Goal: Task Accomplishment & Management: Use online tool/utility

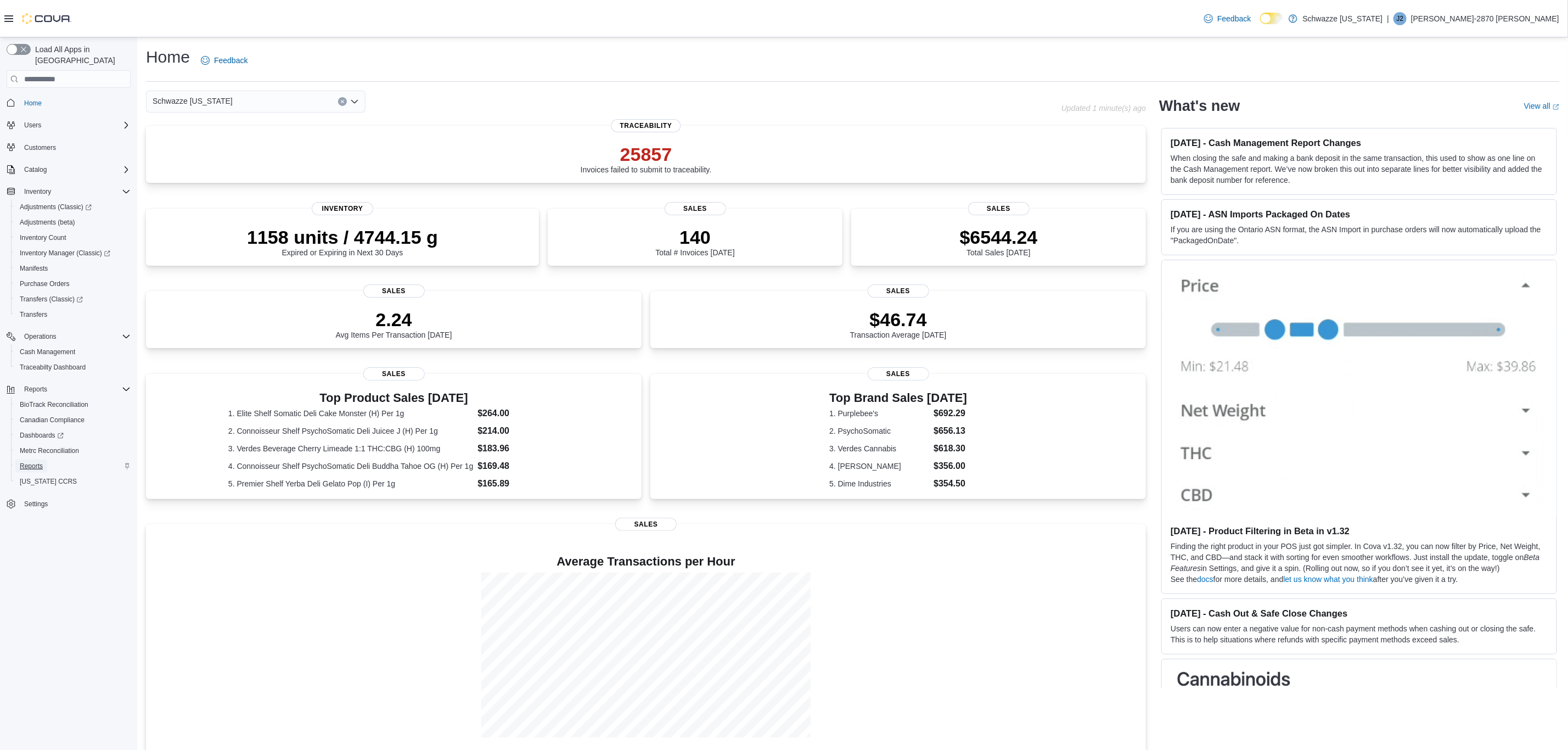
click at [27, 462] on span "Reports" at bounding box center [31, 465] width 23 height 8
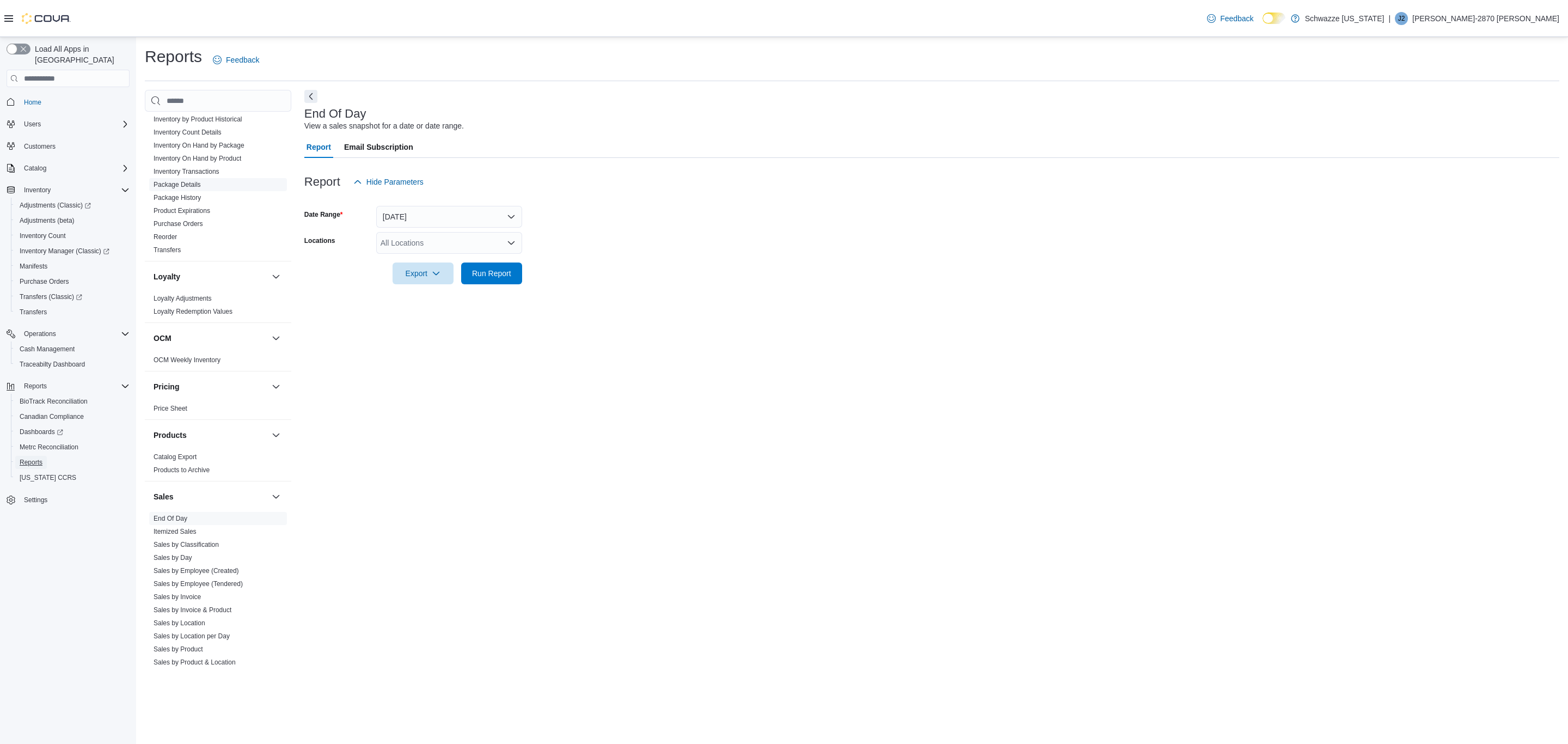
scroll to position [544, 0]
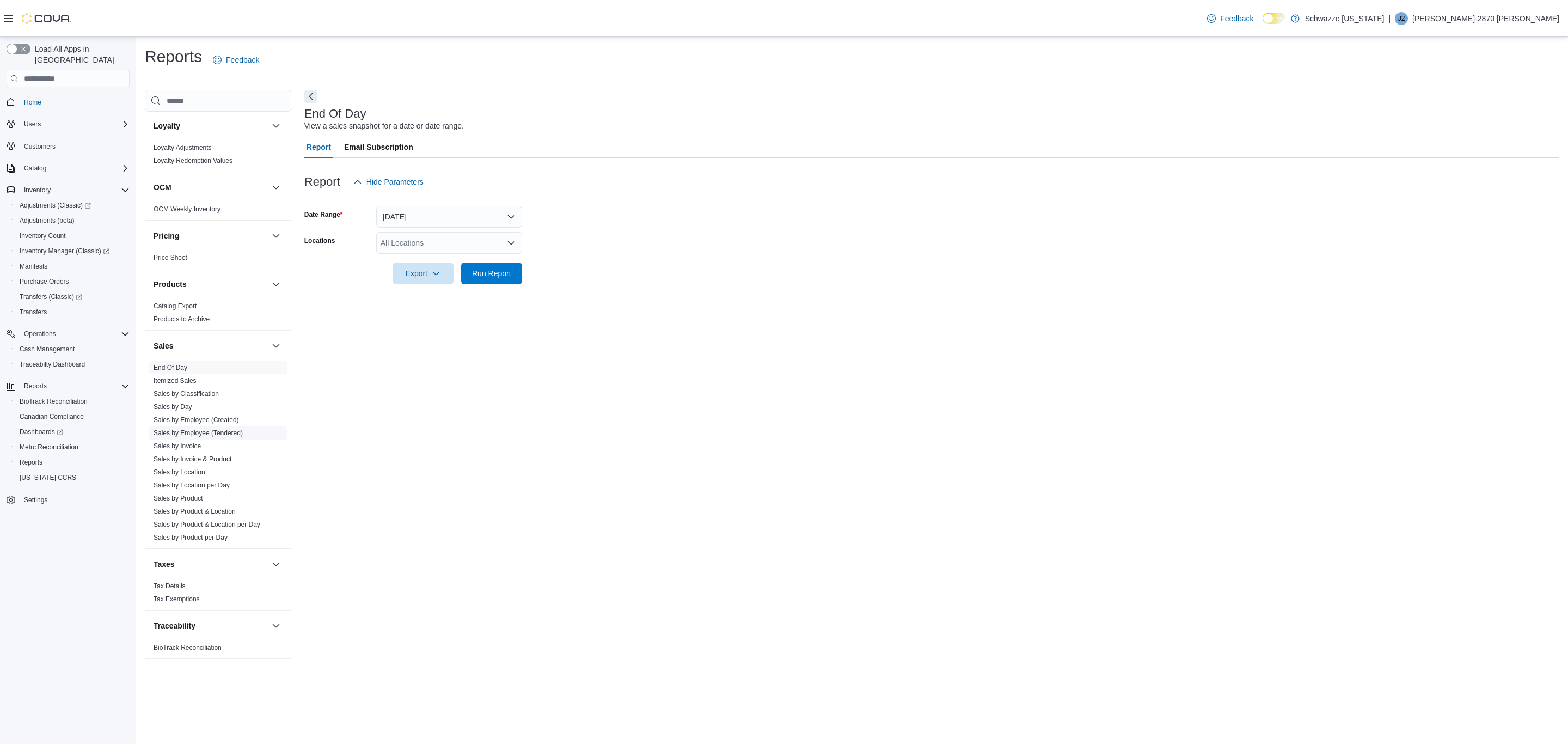
click at [214, 429] on link "Sales by Employee (Tendered)" at bounding box center [198, 433] width 90 height 7
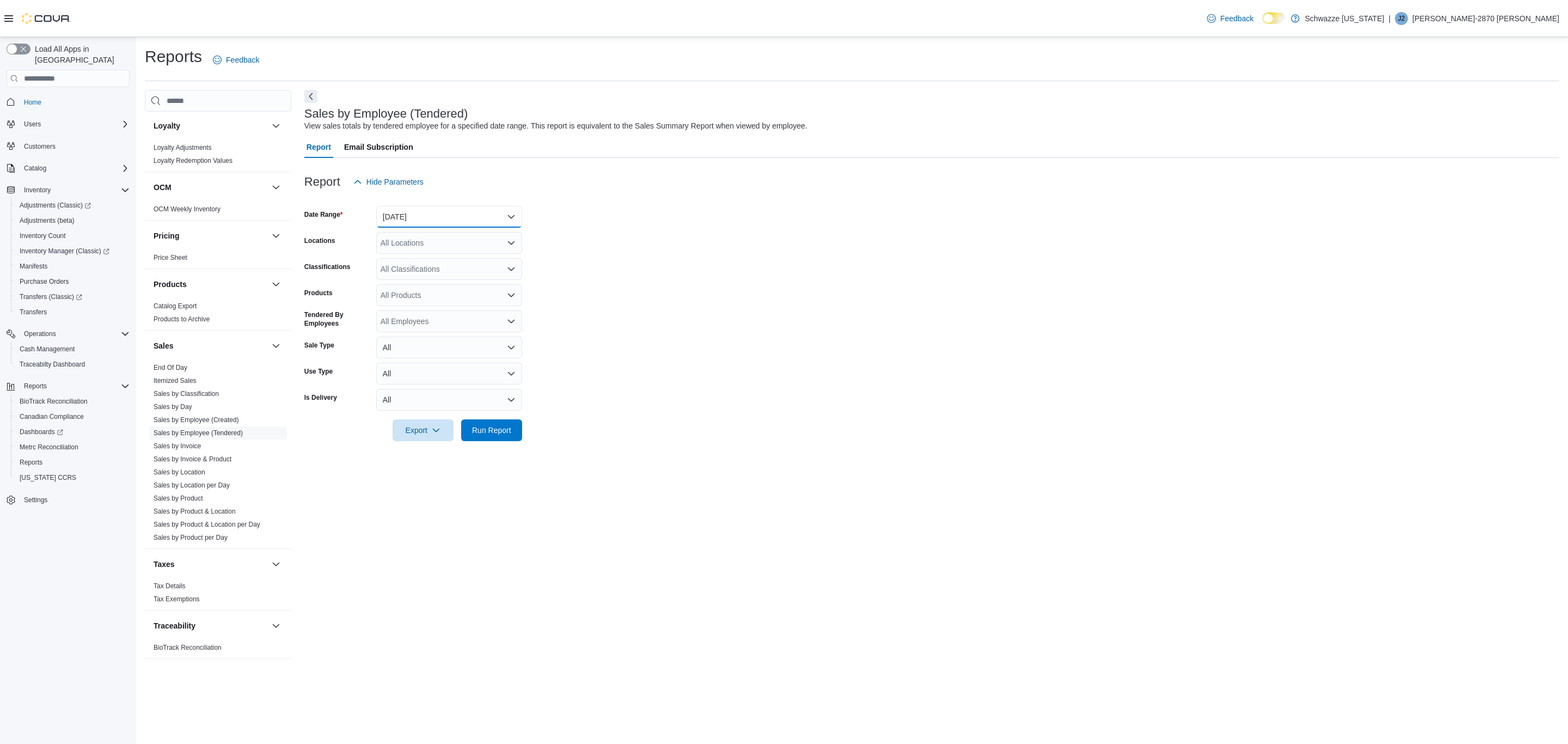
click at [391, 217] on button "Yesterday" at bounding box center [450, 217] width 146 height 22
click at [415, 252] on button "Today" at bounding box center [450, 261] width 146 height 22
click at [414, 239] on div "All Locations" at bounding box center [450, 243] width 146 height 22
click at [448, 350] on span "EV10 Sunland Park" at bounding box center [445, 353] width 80 height 11
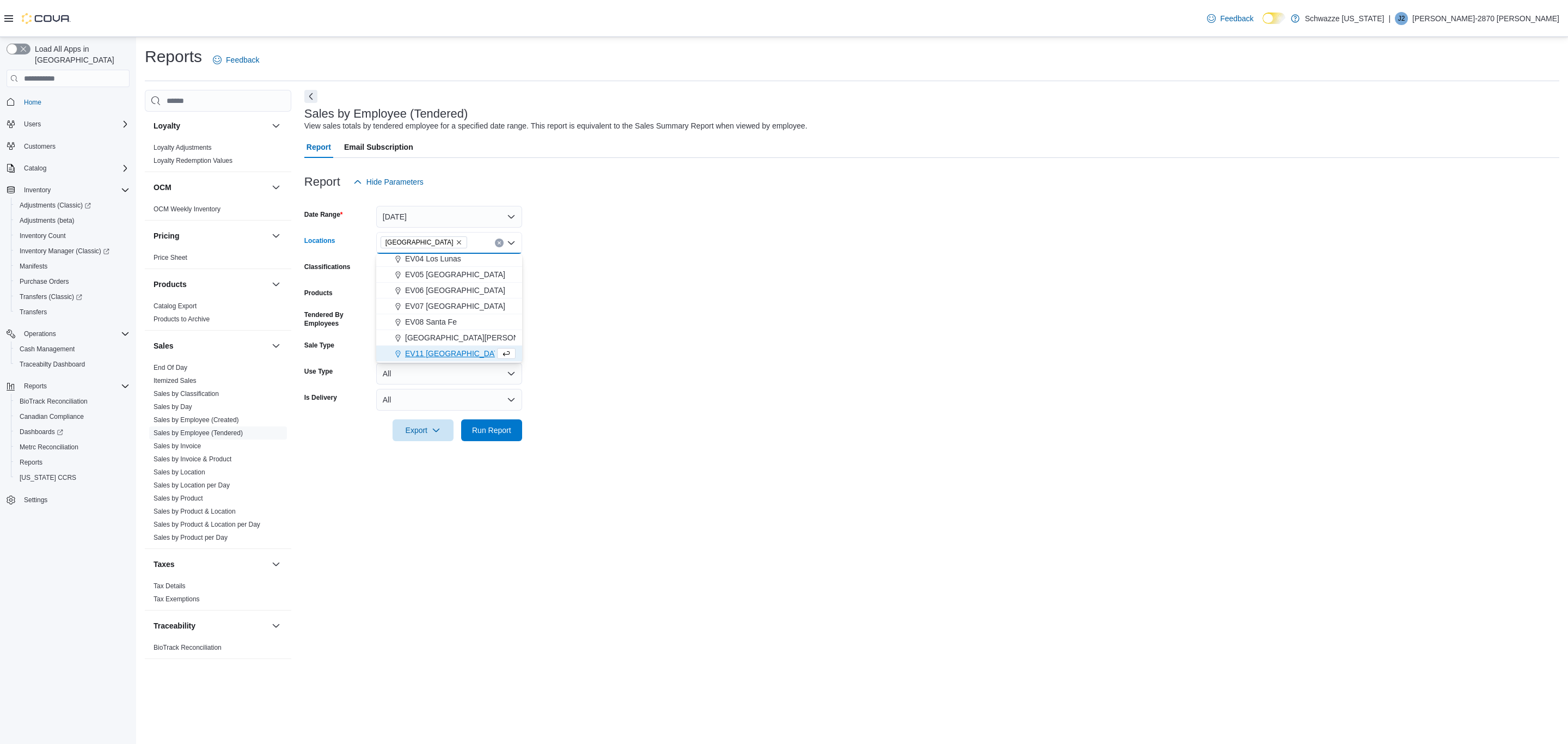
click at [815, 456] on div "Sales by Employee (Tendered) View sales totals by tendered employee for a speci…" at bounding box center [932, 379] width 1255 height 580
click at [482, 422] on span "Run Report" at bounding box center [492, 430] width 48 height 22
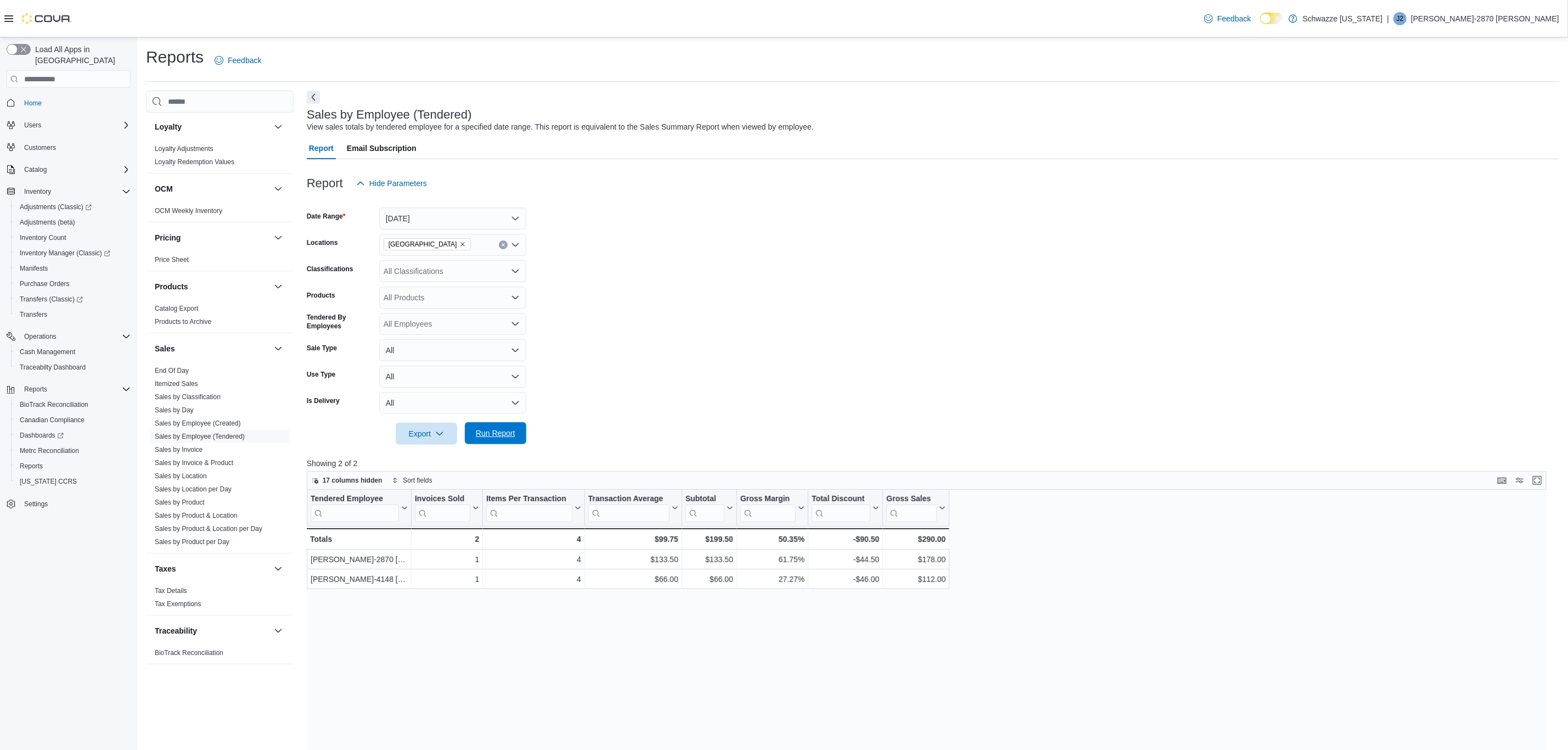
click at [486, 425] on span "Run Report" at bounding box center [496, 434] width 49 height 22
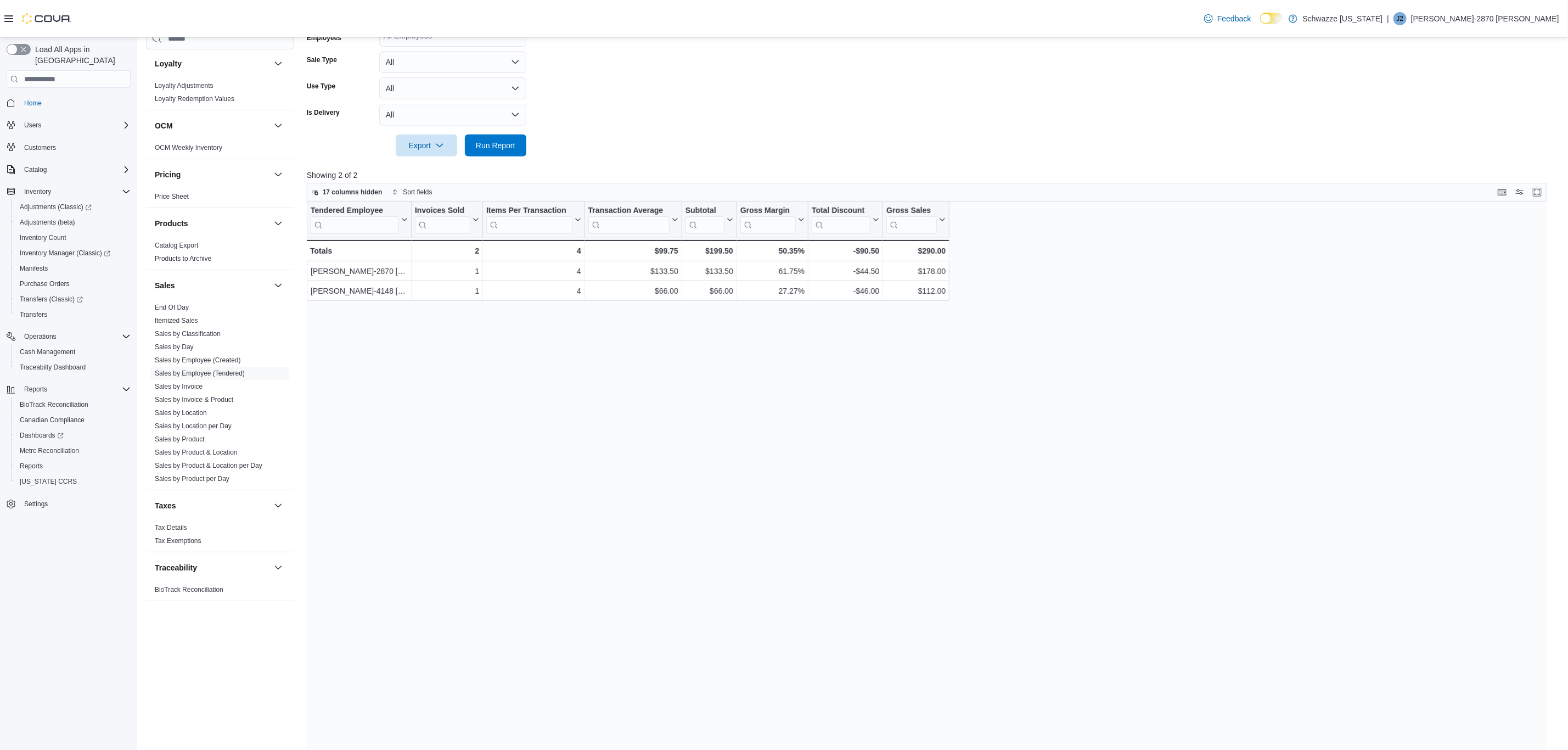
scroll to position [329, 0]
